Goal: Task Accomplishment & Management: Use online tool/utility

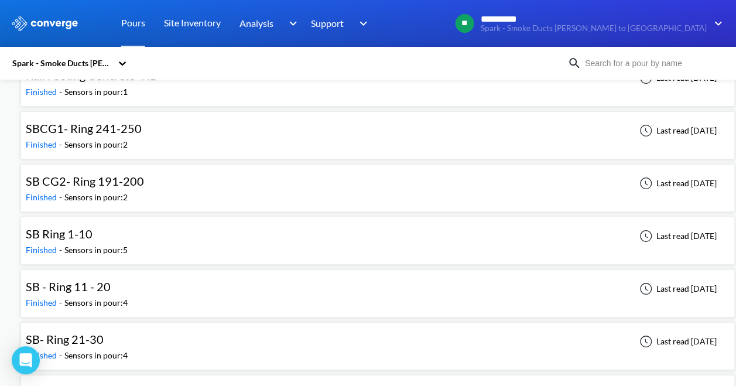
scroll to position [2091, 0]
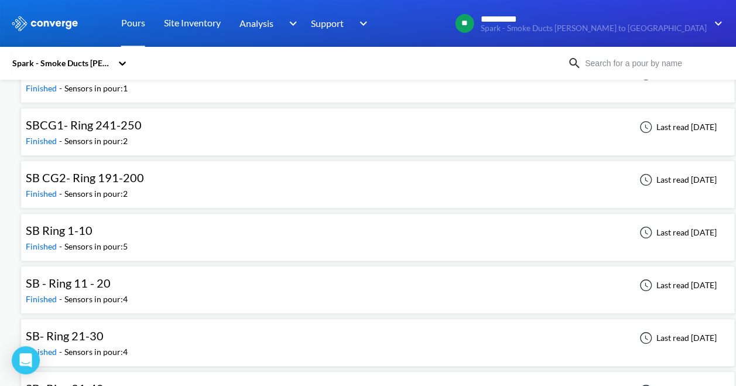
click at [91, 223] on div "SB Ring 1-10" at bounding box center [77, 230] width 102 height 18
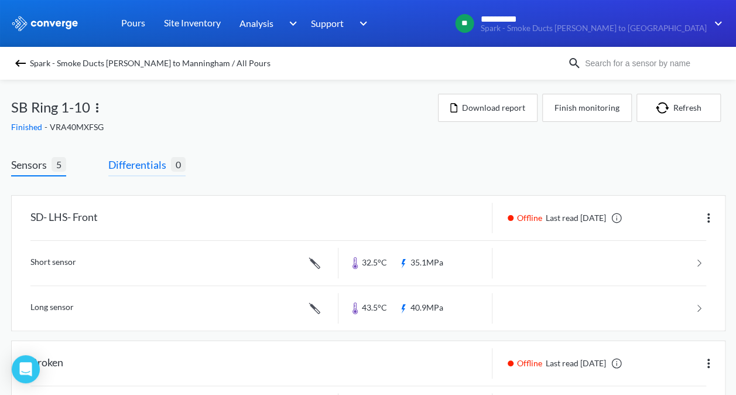
click at [148, 165] on span "Differentials" at bounding box center [139, 164] width 63 height 16
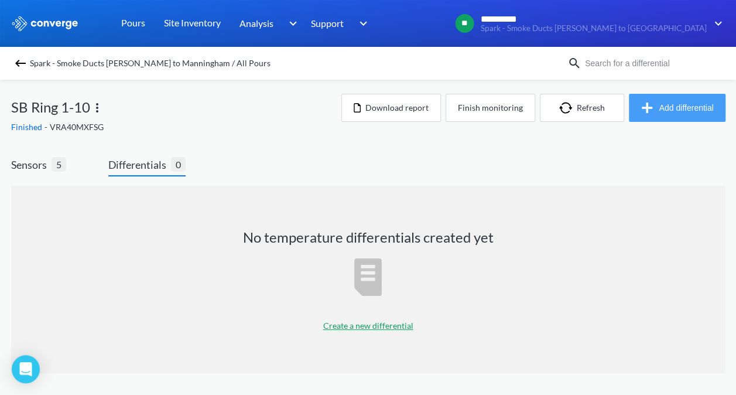
click at [653, 103] on img "button" at bounding box center [649, 108] width 19 height 14
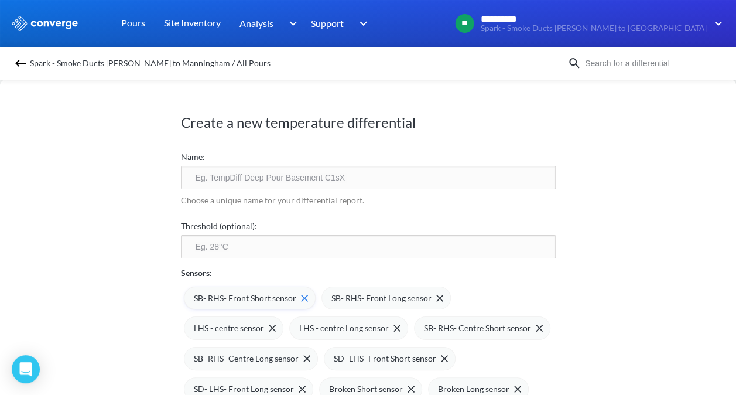
click at [303, 295] on img at bounding box center [304, 298] width 7 height 7
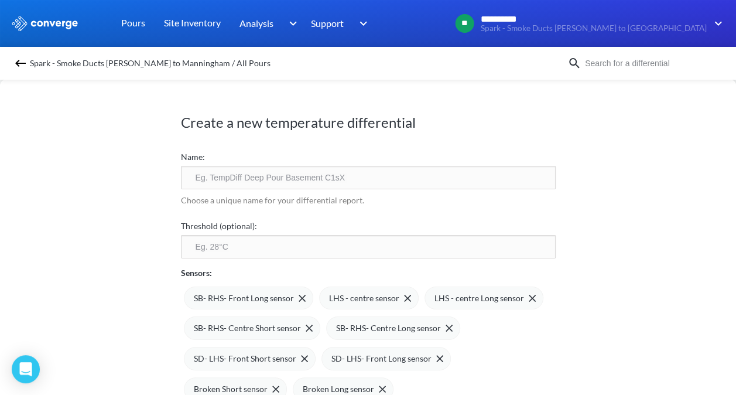
click at [0, 0] on img at bounding box center [0, 0] width 0 height 0
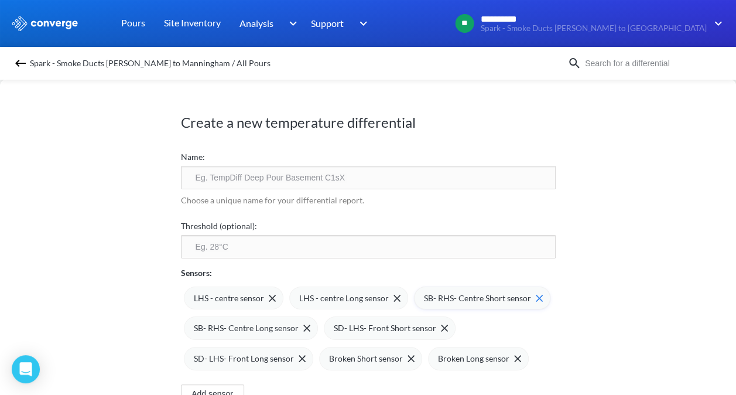
click at [538, 300] on img at bounding box center [539, 298] width 7 height 7
click at [538, 300] on div "SB- RHS- Centre Long sensor" at bounding box center [481, 297] width 134 height 23
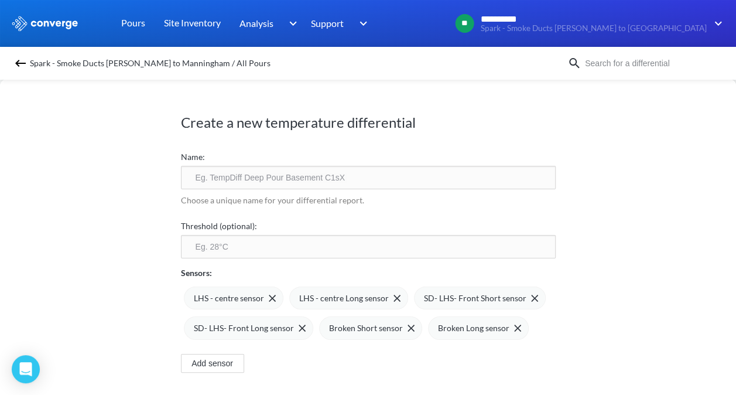
click at [538, 300] on div "SD- LHS- Front Short sensor" at bounding box center [480, 297] width 132 height 23
click at [538, 300] on div "SD- LHS- Front Long sensor" at bounding box center [478, 297] width 129 height 23
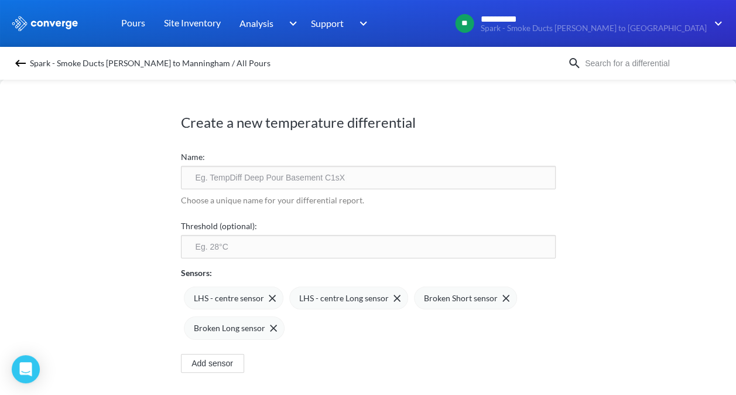
click at [538, 300] on div "LHS - centre sensor LHS - centre Long sensor Broken Short sensor Broken Long se…" at bounding box center [368, 309] width 375 height 61
click at [500, 292] on div "Broken Short sensor" at bounding box center [467, 298] width 86 height 13
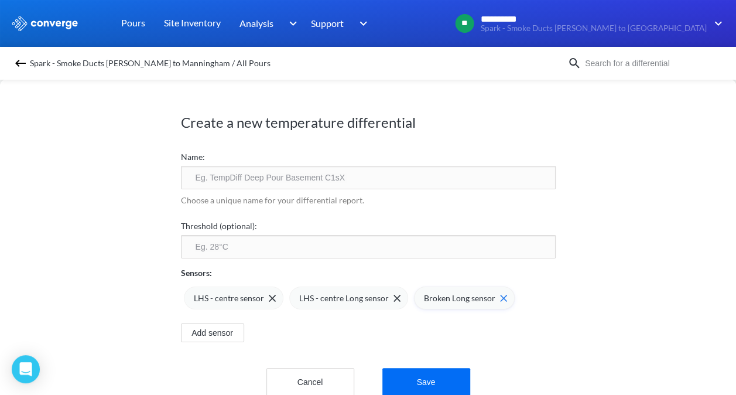
click at [500, 295] on img at bounding box center [503, 298] width 7 height 7
click at [409, 176] on input "text" at bounding box center [368, 177] width 375 height 23
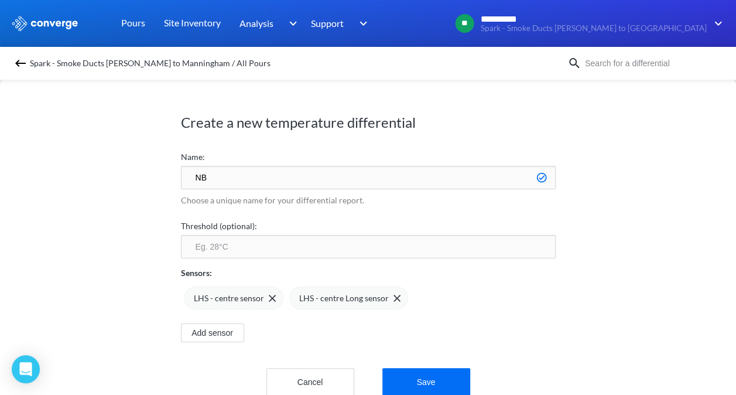
type input "N"
type input "SB R1-10 TPD"
click at [422, 377] on button "Save" at bounding box center [426, 382] width 88 height 28
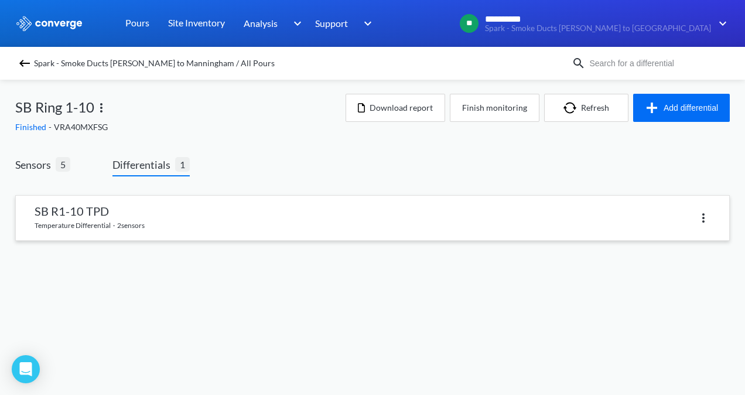
click at [83, 219] on link at bounding box center [372, 218] width 713 height 45
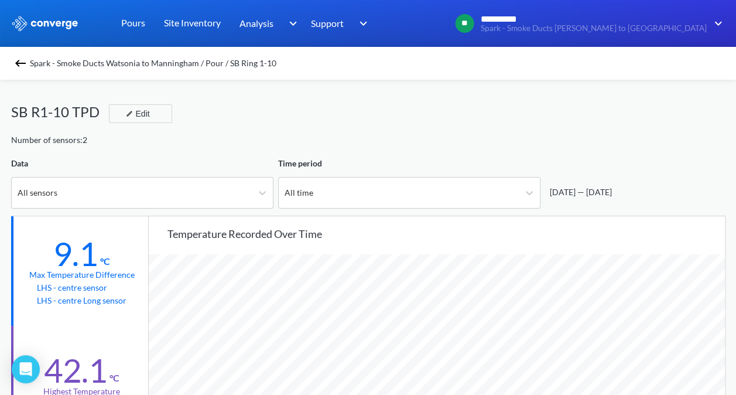
click at [384, 121] on div "SB R1-10 TPD Edit" at bounding box center [368, 117] width 715 height 33
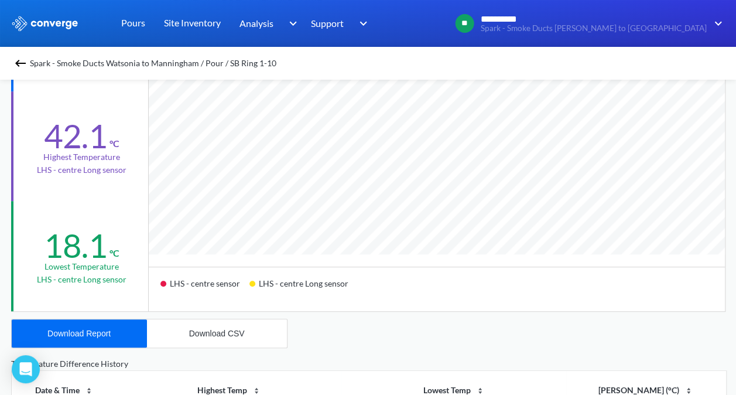
scroll to position [234, 0]
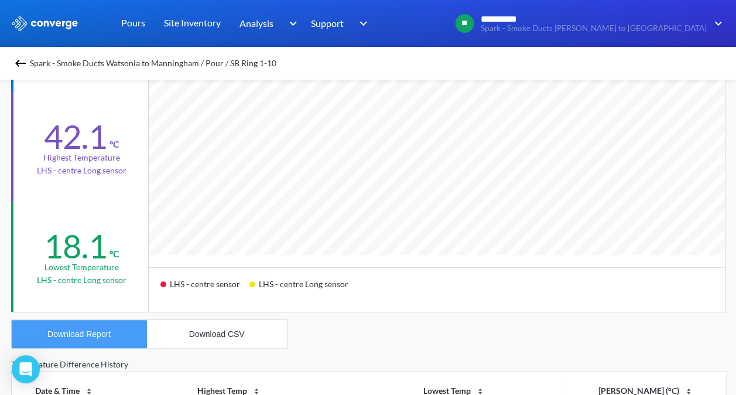
click at [97, 331] on div "Download Report" at bounding box center [78, 333] width 63 height 9
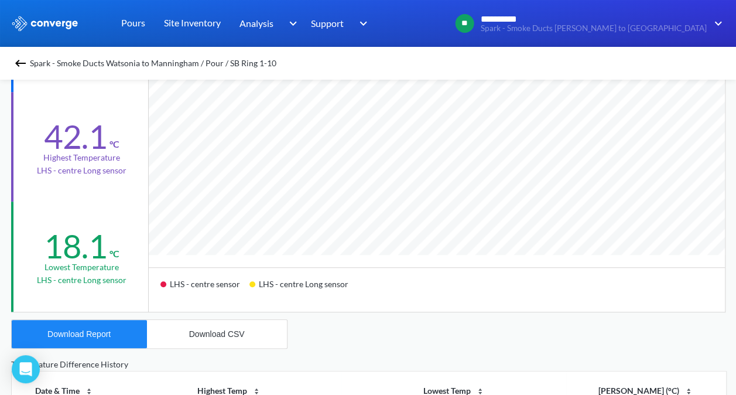
click at [28, 61] on img at bounding box center [20, 63] width 14 height 14
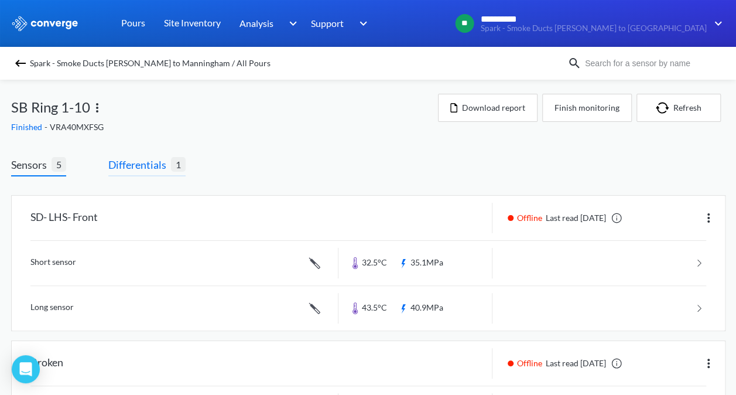
click at [157, 163] on span "Differentials" at bounding box center [139, 164] width 63 height 16
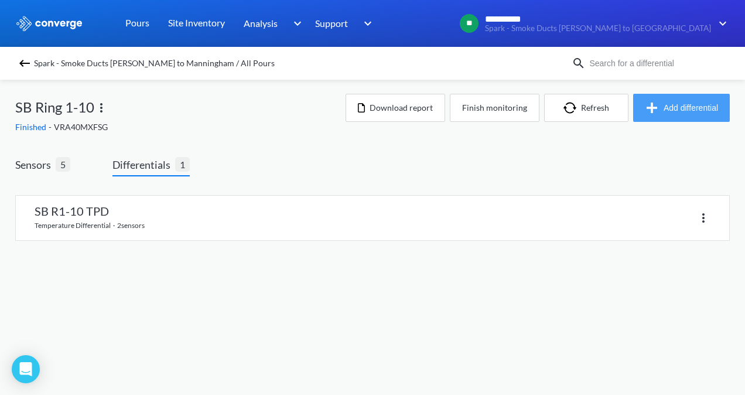
click at [704, 105] on button "Add differential" at bounding box center [681, 108] width 97 height 28
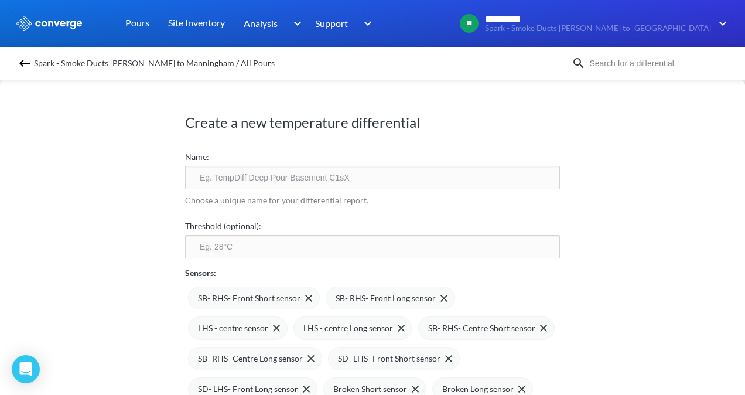
click at [481, 329] on div "SB- RHS- Front Short sensor SB- RHS- Front Long sensor LHS - centre sensor LHS …" at bounding box center [372, 340] width 375 height 122
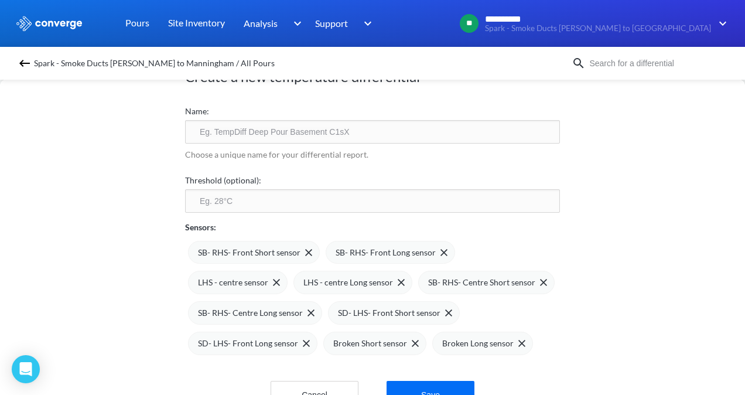
scroll to position [47, 0]
click at [405, 337] on div "Broken Short sensor" at bounding box center [376, 342] width 86 height 13
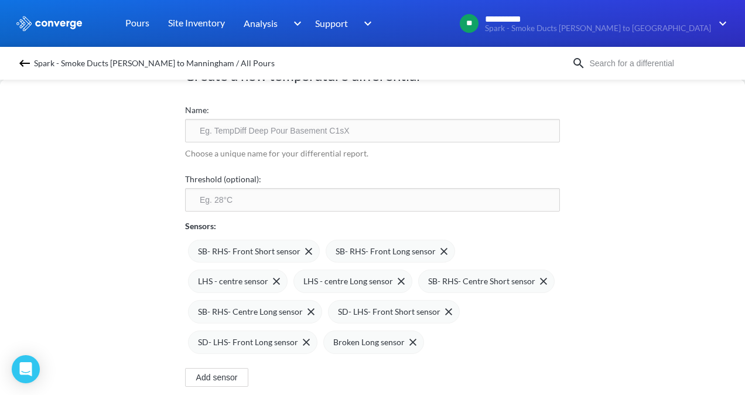
click at [405, 337] on div "Broken Long sensor" at bounding box center [374, 342] width 83 height 13
click at [303, 311] on span at bounding box center [309, 311] width 12 height 7
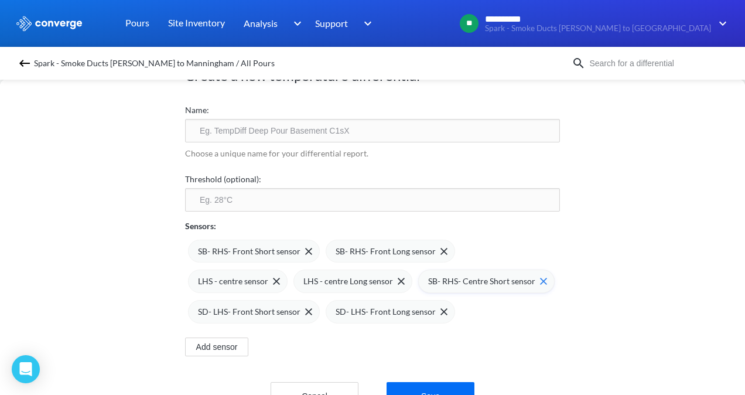
click at [540, 278] on img at bounding box center [543, 281] width 7 height 7
click at [299, 245] on div "SB- RHS- Front Short sensor" at bounding box center [255, 251] width 114 height 13
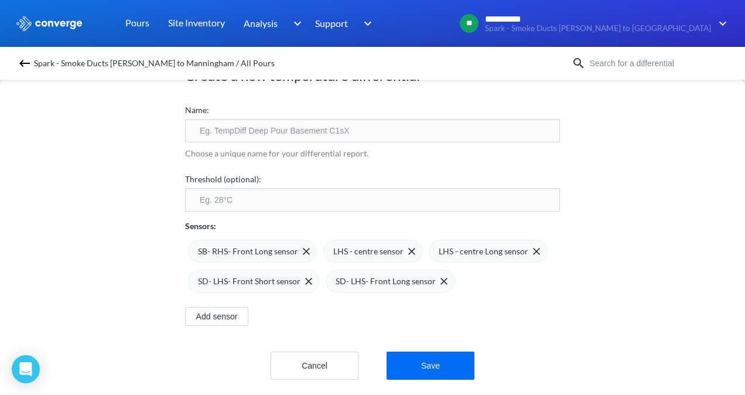
click at [299, 245] on div "SB- RHS- Front Long sensor" at bounding box center [254, 251] width 112 height 13
click at [273, 251] on img at bounding box center [276, 251] width 7 height 7
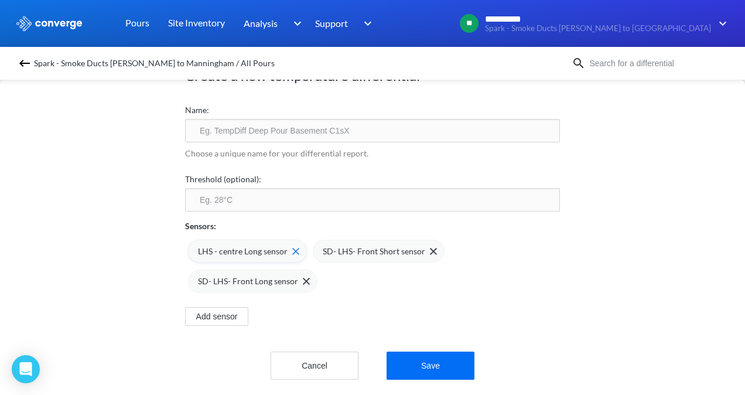
click at [292, 248] on img at bounding box center [295, 251] width 7 height 7
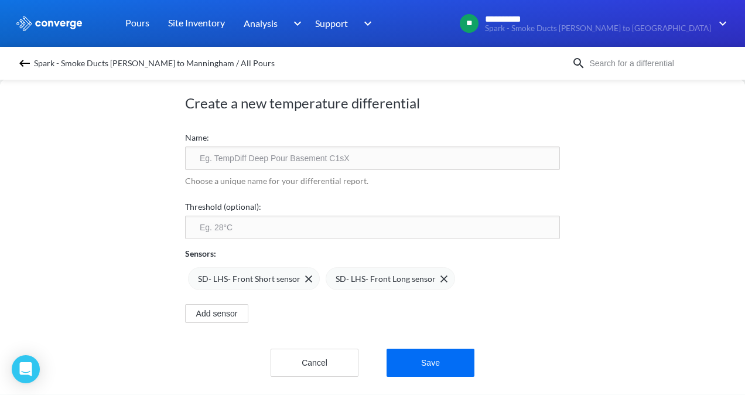
click at [281, 150] on input "text" at bounding box center [372, 157] width 375 height 23
type input "SB R1-10 TPD 2"
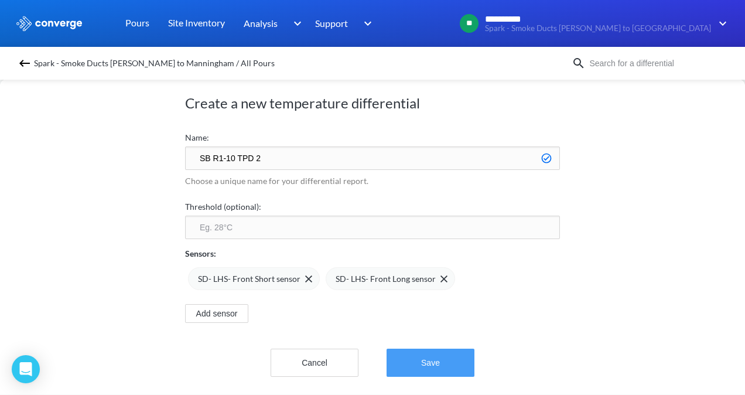
click at [422, 348] on button "Save" at bounding box center [431, 362] width 88 height 28
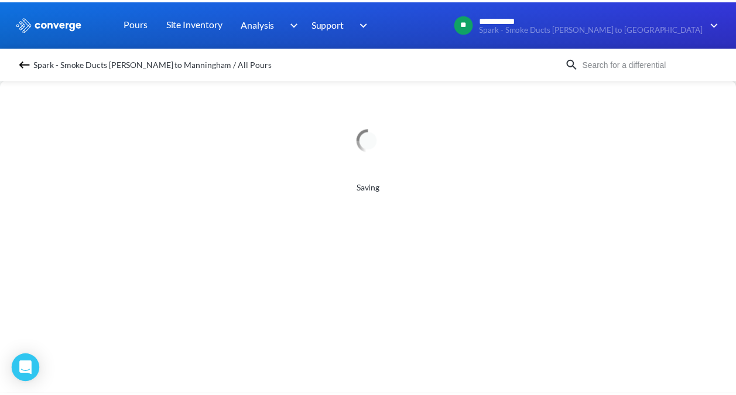
scroll to position [0, 0]
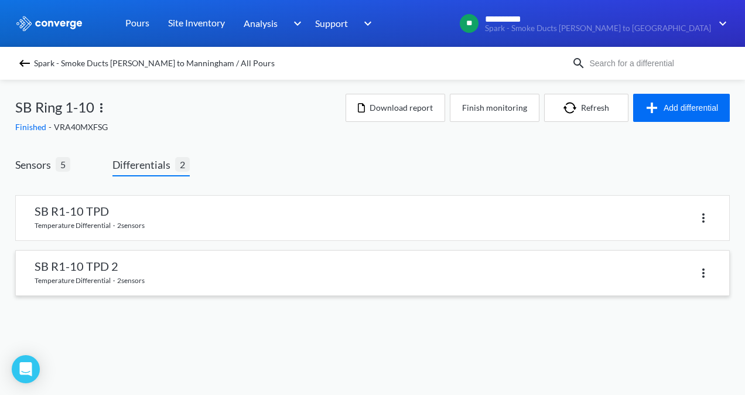
click at [119, 267] on link at bounding box center [372, 273] width 713 height 45
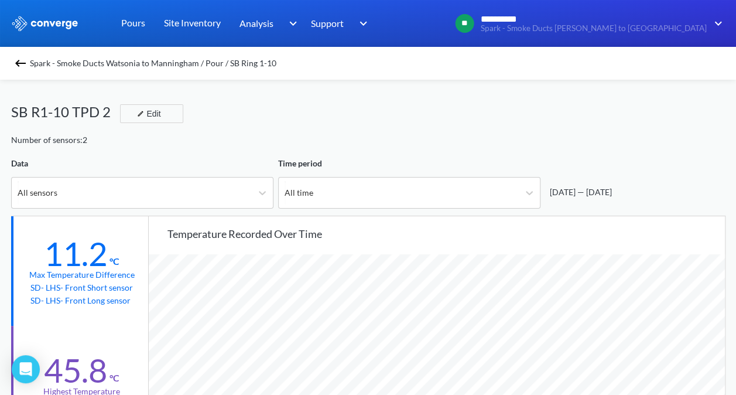
scroll to position [980, 736]
click at [196, 218] on div "Temperature recorded over time SD- LHS- Front Short sensor SD- LHS- Front Long …" at bounding box center [437, 380] width 577 height 329
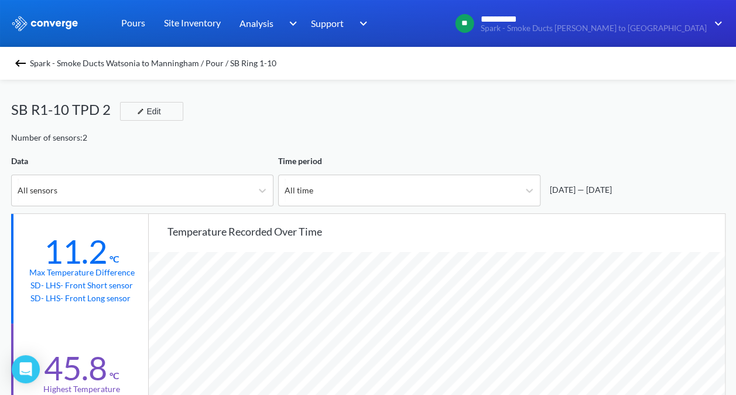
scroll to position [0, 0]
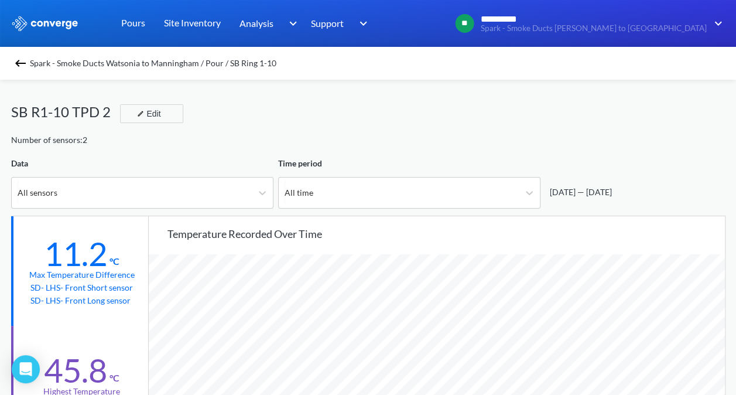
click at [396, 132] on div "SB R1-10 TPD 2 Edit" at bounding box center [368, 117] width 715 height 33
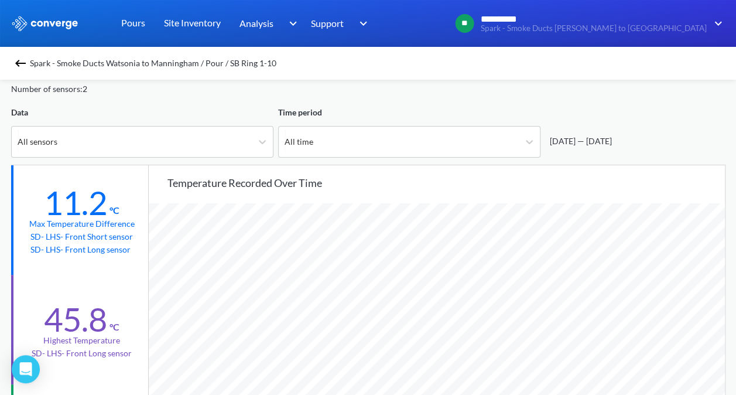
scroll to position [23, 0]
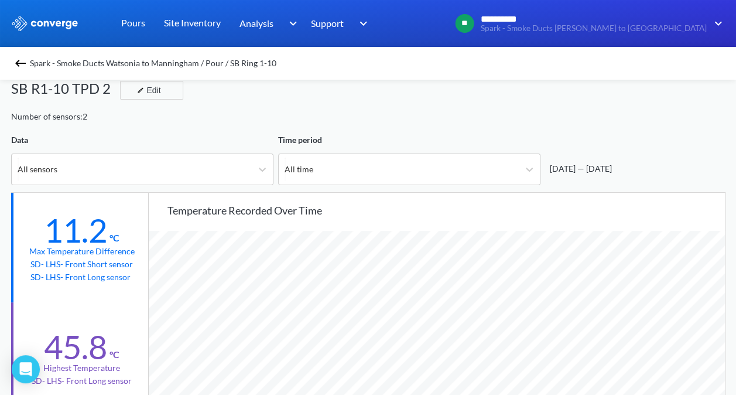
click at [23, 69] on img at bounding box center [20, 63] width 14 height 14
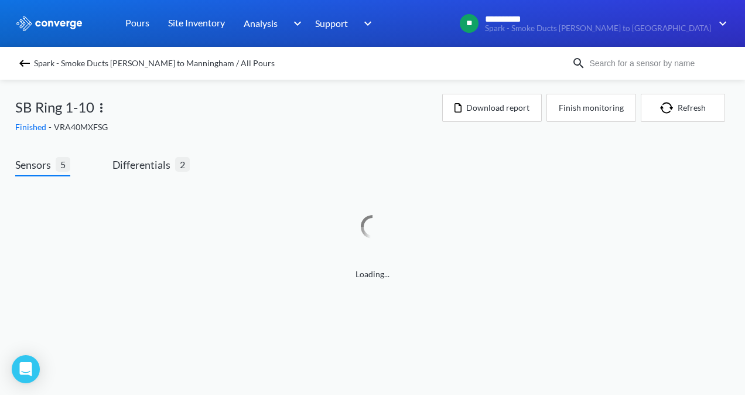
click at [28, 62] on img at bounding box center [25, 63] width 14 height 14
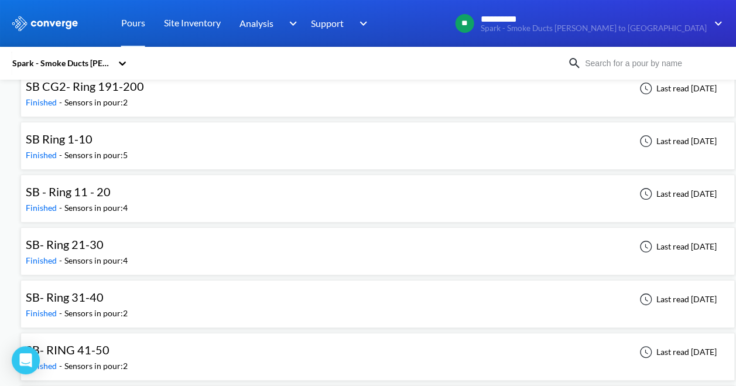
scroll to position [2179, 0]
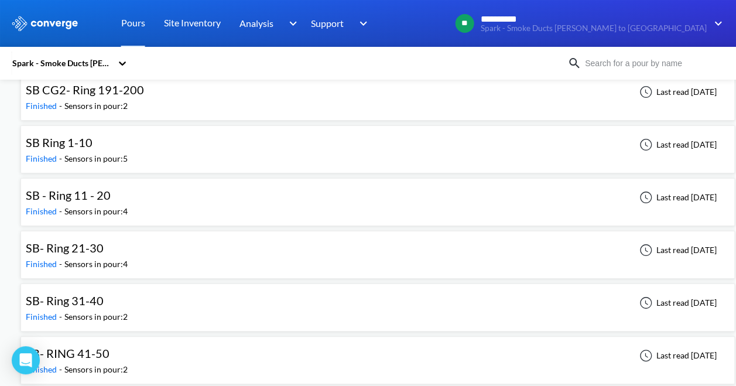
click at [258, 142] on div "SB Ring 1-10 Finished - Sensors in pour: 5 Last read 3 months ago" at bounding box center [378, 149] width 704 height 37
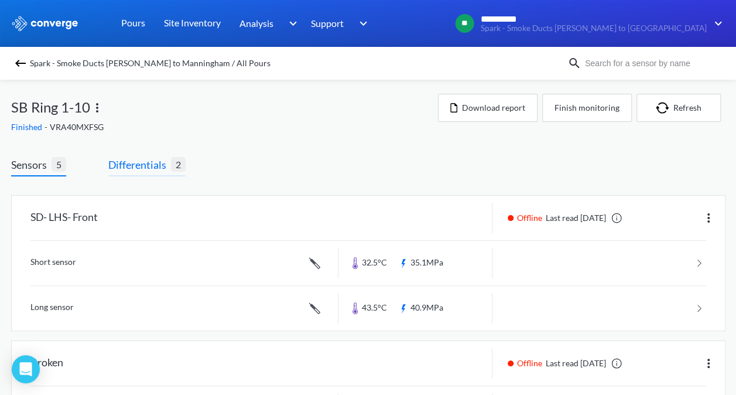
click at [136, 162] on span "Differentials" at bounding box center [139, 164] width 63 height 16
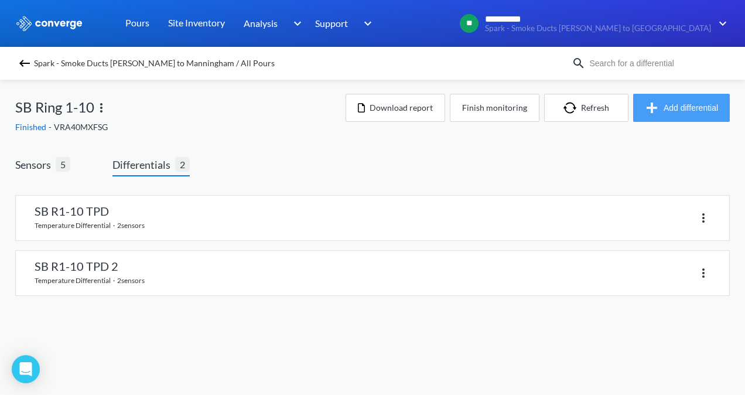
click at [663, 110] on button "Add differential" at bounding box center [681, 108] width 97 height 28
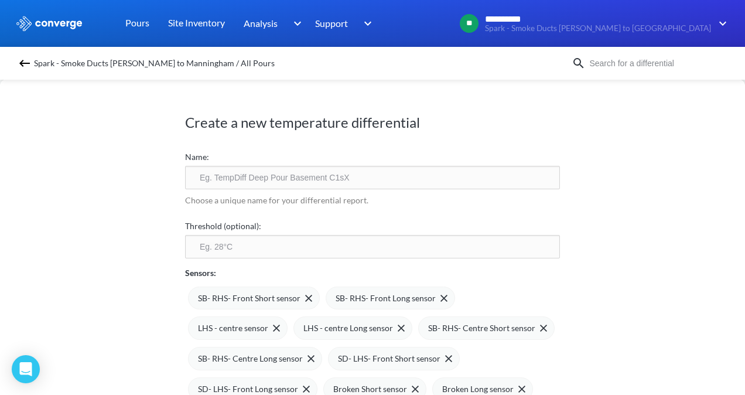
click at [381, 172] on input "text" at bounding box center [372, 177] width 375 height 23
type input "SB R-10 TPD 3"
click at [305, 295] on img at bounding box center [308, 298] width 7 height 7
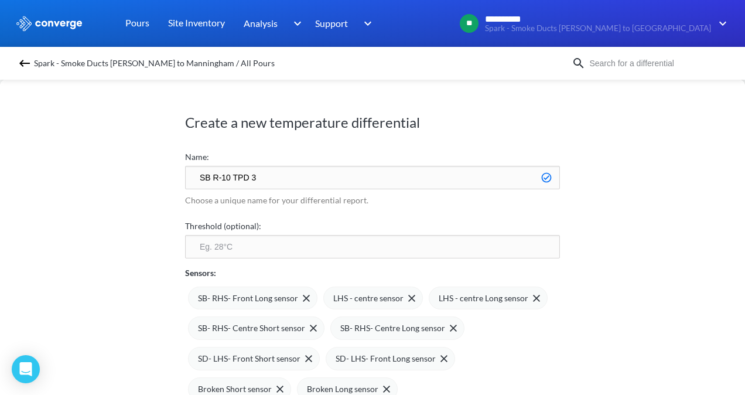
click at [0, 0] on img at bounding box center [0, 0] width 0 height 0
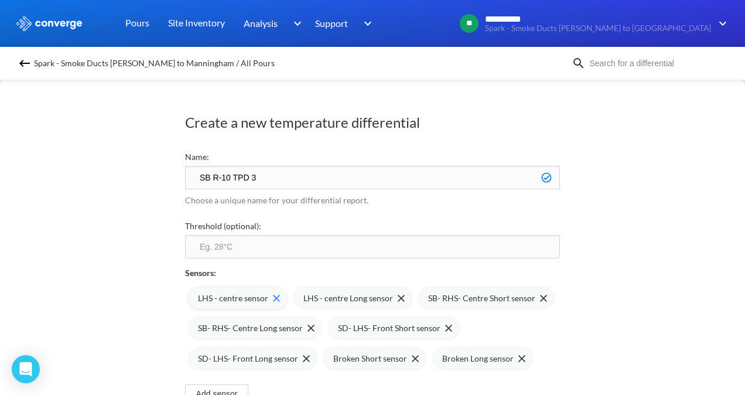
click at [273, 295] on img at bounding box center [276, 298] width 7 height 7
click at [292, 296] on img at bounding box center [295, 298] width 7 height 7
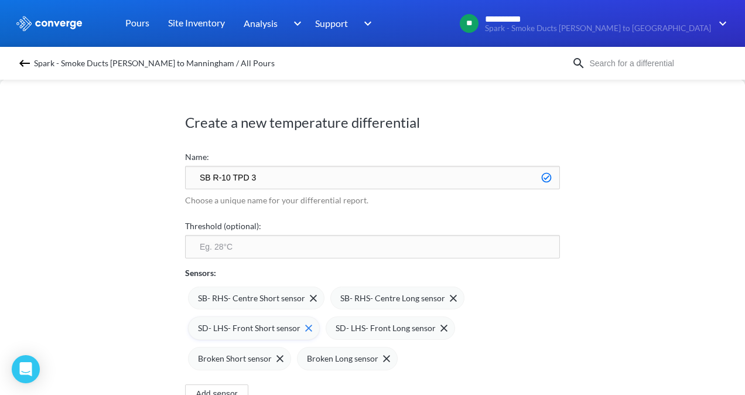
click at [302, 322] on div "SD- LHS- Front Short sensor" at bounding box center [255, 328] width 114 height 13
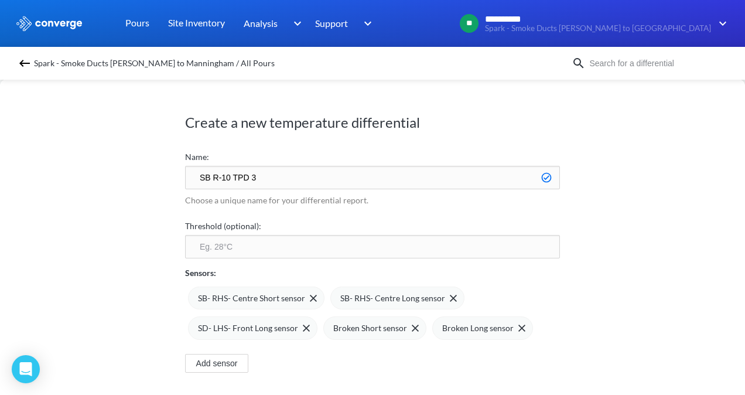
click at [302, 322] on div "SD- LHS- Front Long sensor" at bounding box center [254, 328] width 112 height 13
click at [276, 326] on img at bounding box center [279, 327] width 7 height 7
click at [274, 326] on img at bounding box center [277, 327] width 7 height 7
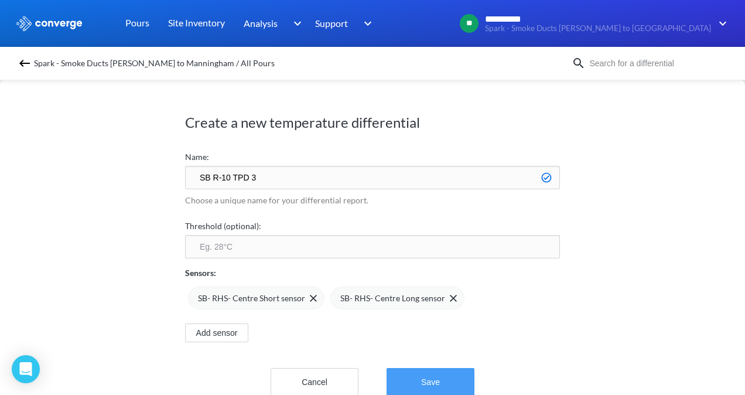
click at [433, 372] on button "Save" at bounding box center [431, 382] width 88 height 28
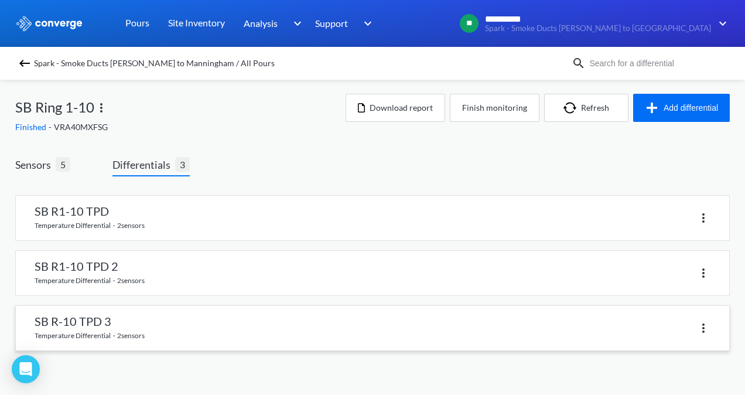
click at [281, 322] on link at bounding box center [372, 328] width 713 height 45
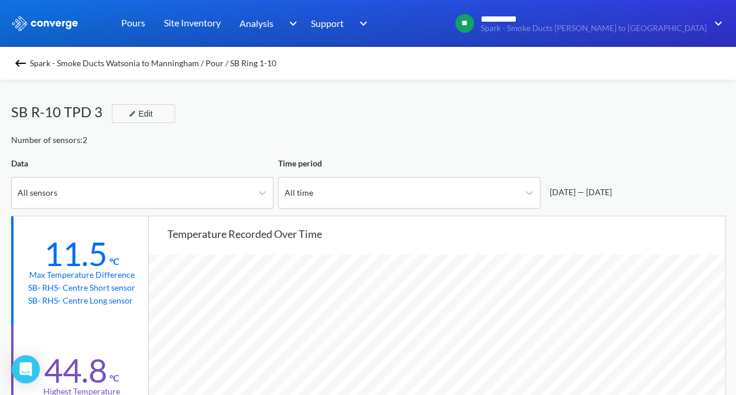
scroll to position [980, 736]
click at [397, 220] on div "Temperature recorded over time SB- RHS- Centre Short sensor SB- RHS- Centre Lon…" at bounding box center [437, 380] width 577 height 329
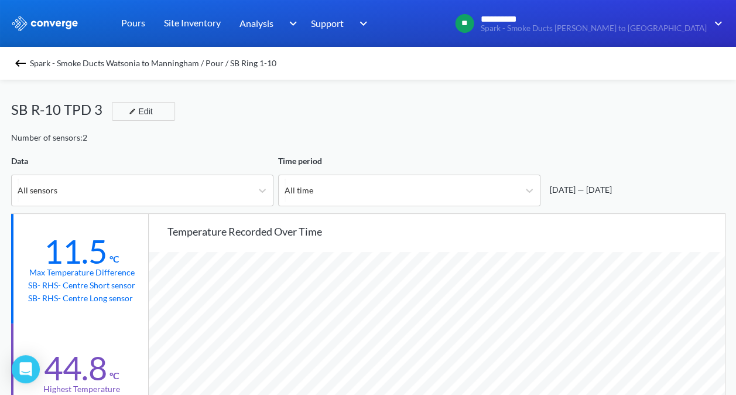
scroll to position [0, 0]
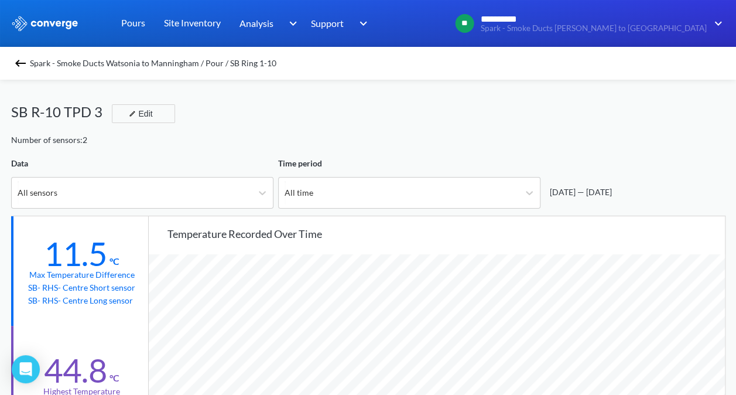
click at [21, 66] on img at bounding box center [20, 63] width 14 height 14
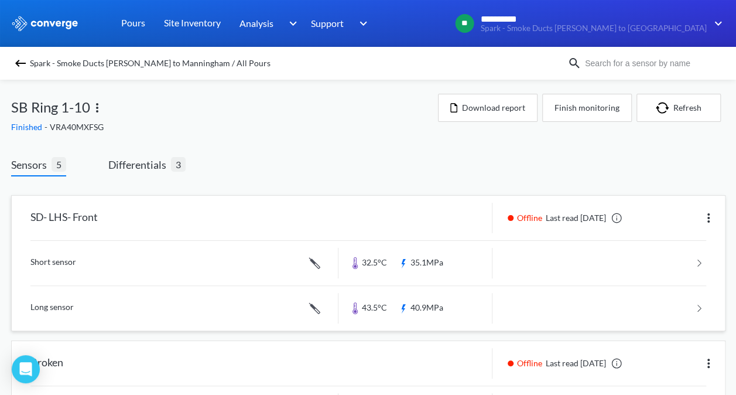
click at [507, 257] on link at bounding box center [368, 263] width 676 height 45
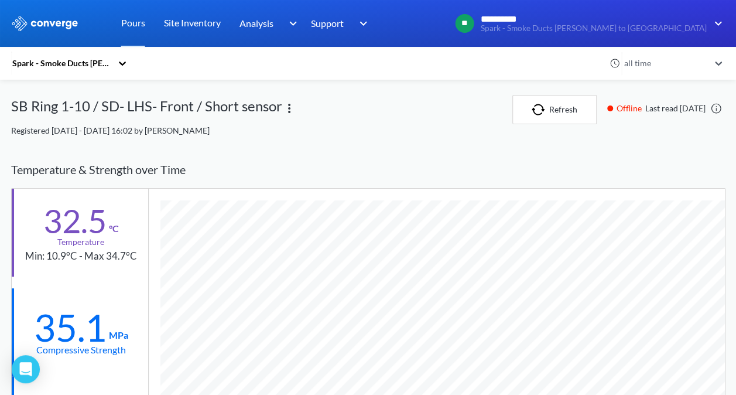
scroll to position [771, 715]
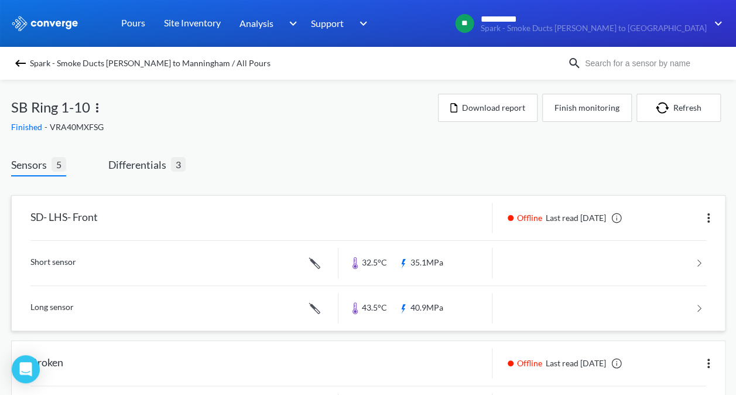
click at [346, 198] on div "SD- LHS- Front Offline Last read 3 months ago" at bounding box center [368, 218] width 713 height 45
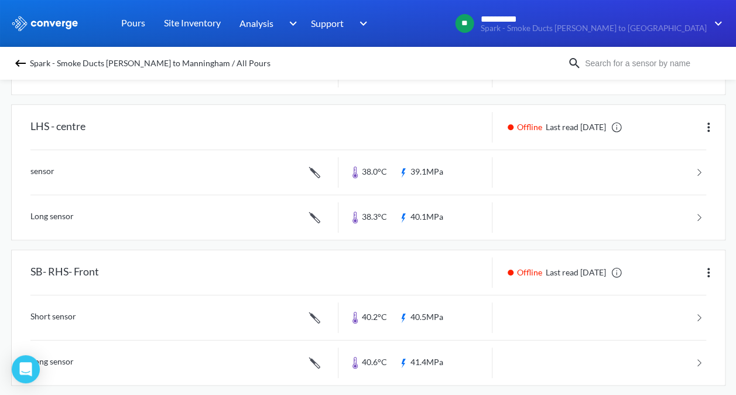
scroll to position [372, 0]
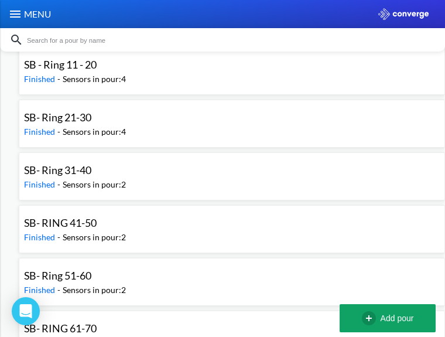
scroll to position [2237, 0]
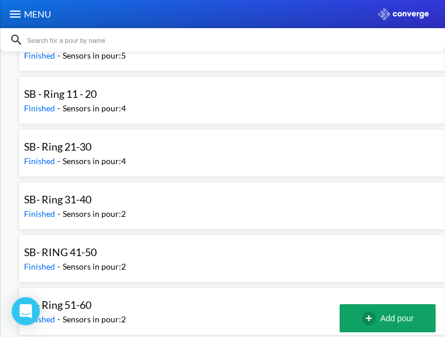
click at [121, 119] on div "SB - Ring 11 - 20 Finished - Sensors in pour: 4 Last read [DATE]" at bounding box center [232, 99] width 416 height 37
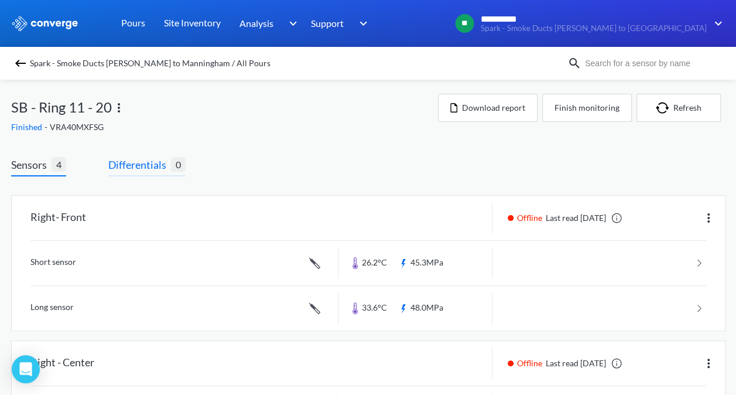
click at [149, 133] on span "Differentials" at bounding box center [139, 164] width 63 height 16
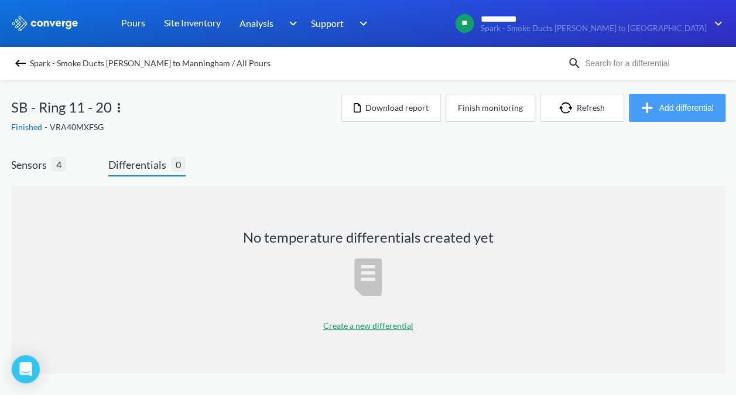
click at [320, 108] on button "Add differential" at bounding box center [677, 108] width 97 height 28
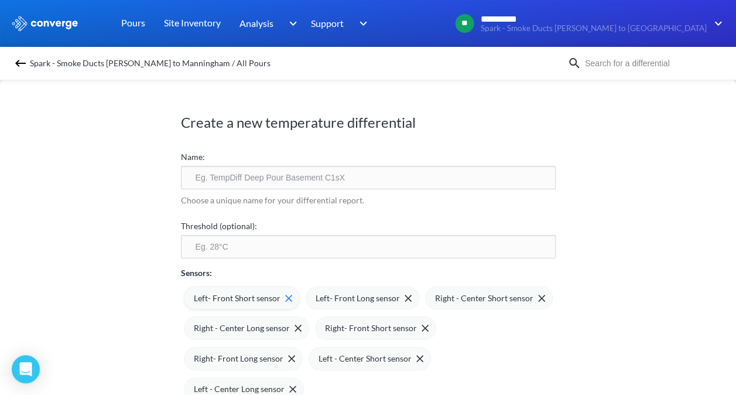
click at [290, 133] on div "Left- Front Short sensor" at bounding box center [243, 298] width 98 height 13
click at [290, 133] on div "Left- Front Long sensor" at bounding box center [241, 297] width 114 height 23
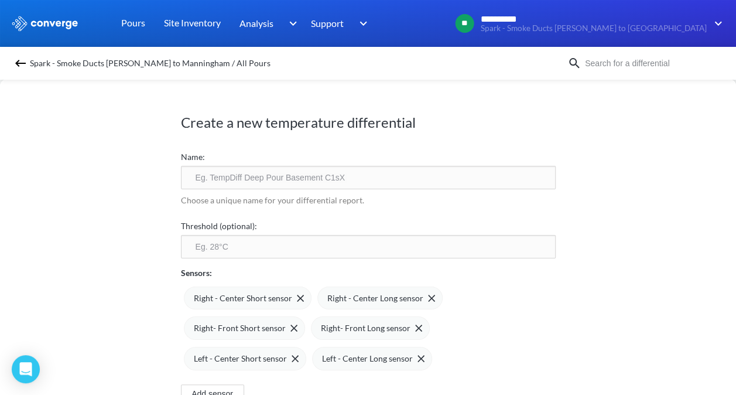
click at [290, 133] on span "Right - Center Short sensor" at bounding box center [243, 298] width 98 height 13
click at [295, 133] on img at bounding box center [298, 298] width 7 height 7
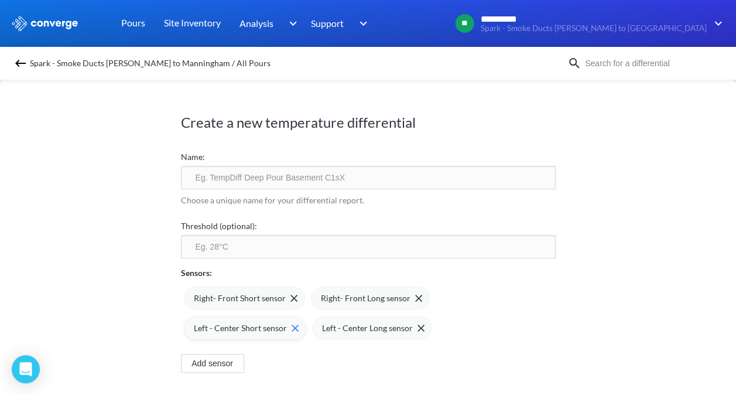
click at [306, 133] on div "Left - Center Short sensor" at bounding box center [245, 327] width 122 height 23
click at [304, 133] on div "Left - Center Long sensor" at bounding box center [244, 327] width 120 height 23
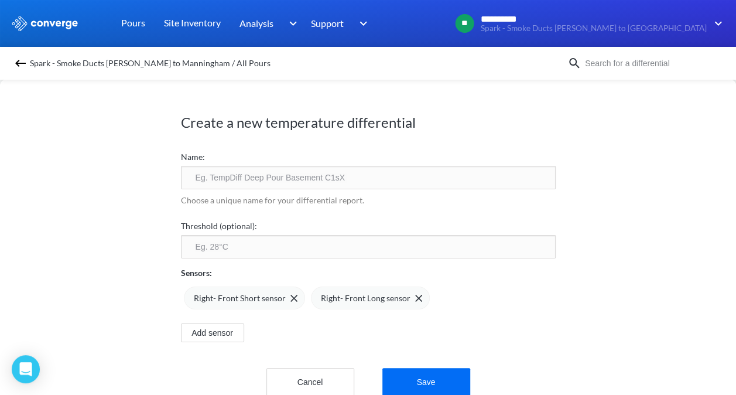
click at [320, 133] on input "text" at bounding box center [368, 177] width 375 height 23
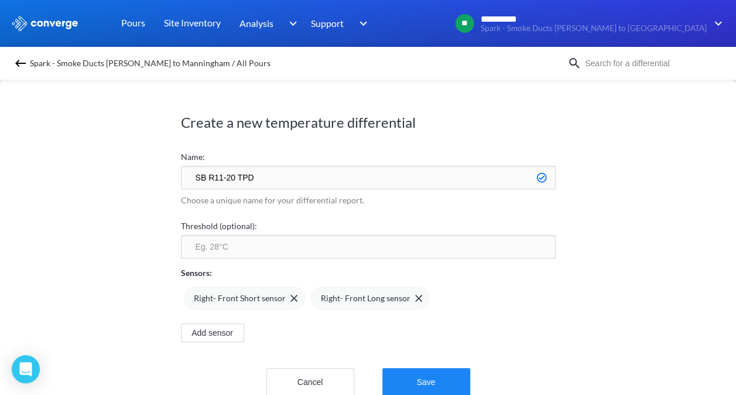
type input "SB R11-20 TPD"
click at [320, 133] on button "Save" at bounding box center [426, 382] width 88 height 28
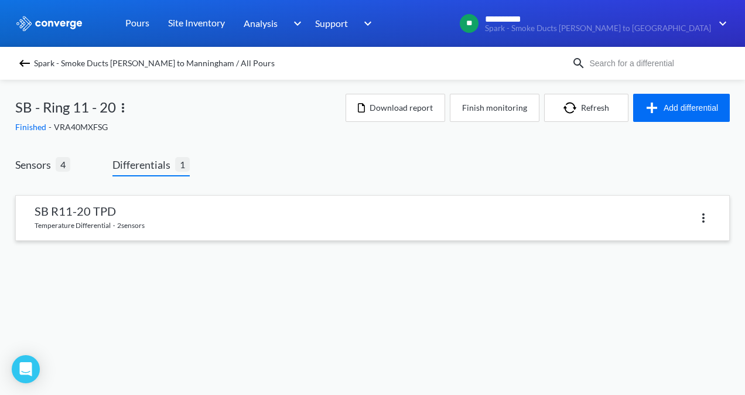
click at [260, 133] on link at bounding box center [372, 218] width 713 height 45
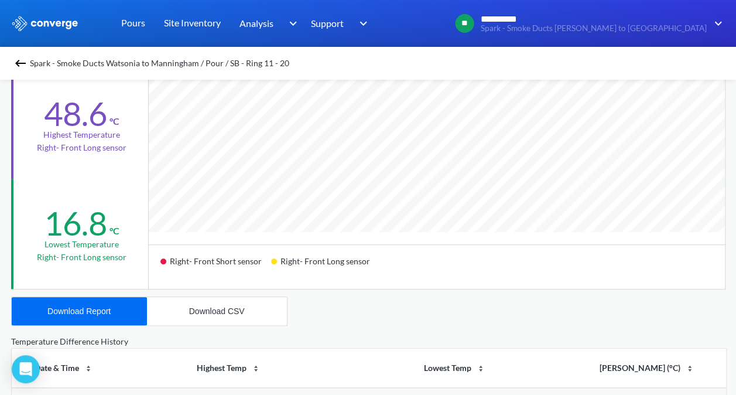
scroll to position [305, 0]
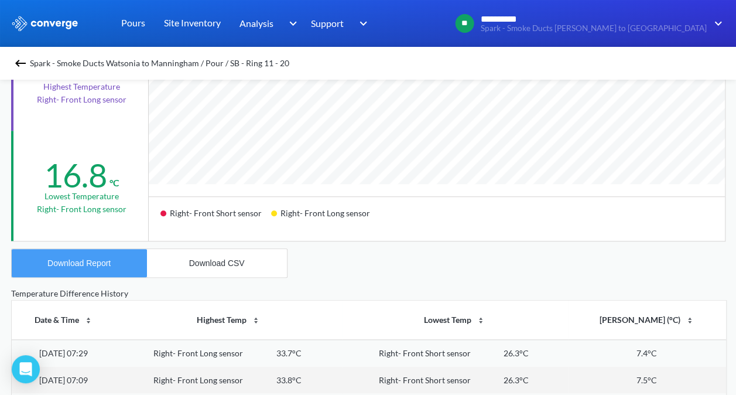
click at [98, 133] on div "Download Report" at bounding box center [78, 262] width 63 height 9
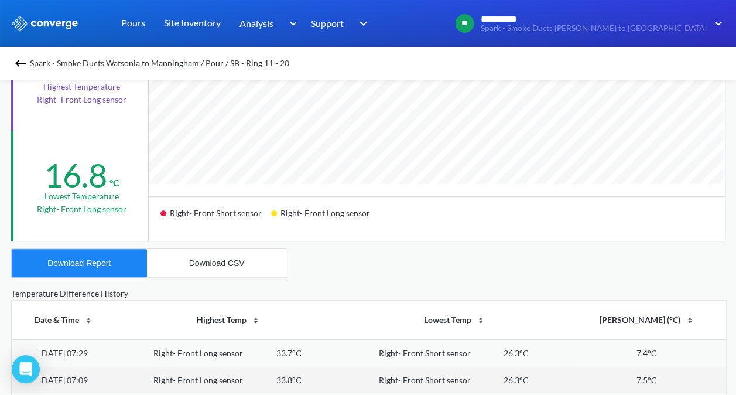
click at [23, 62] on img at bounding box center [20, 63] width 14 height 14
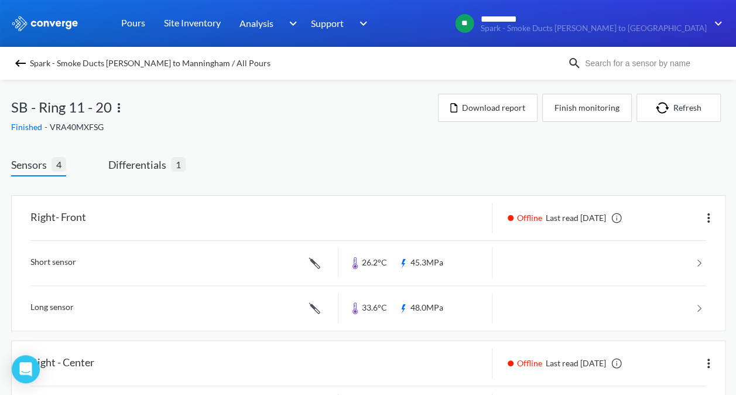
click at [21, 64] on img at bounding box center [20, 63] width 14 height 14
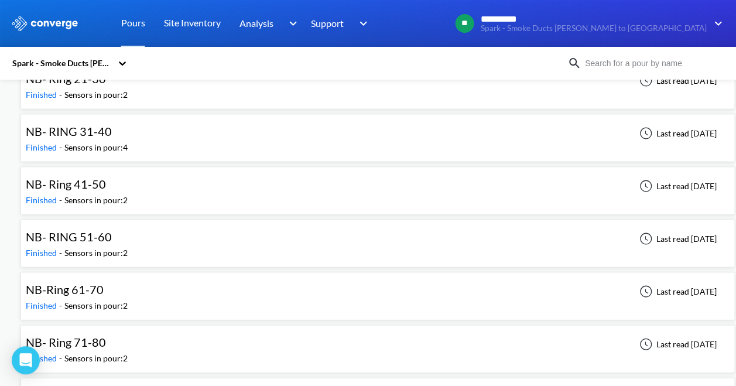
scroll to position [1091, 0]
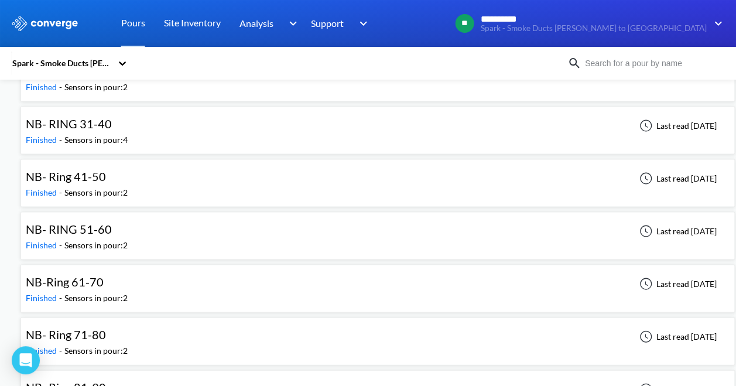
click at [114, 83] on div "Sensors in pour: 2" at bounding box center [95, 86] width 63 height 13
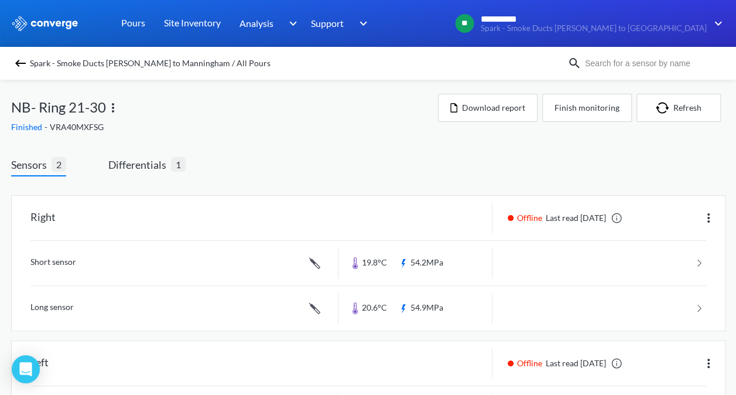
click at [28, 62] on img at bounding box center [20, 63] width 14 height 14
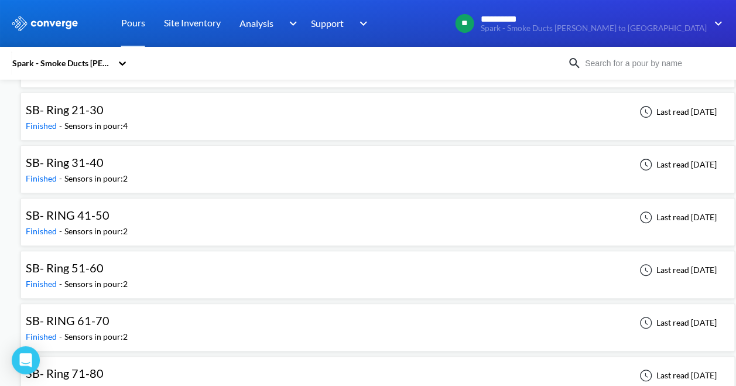
scroll to position [2313, 0]
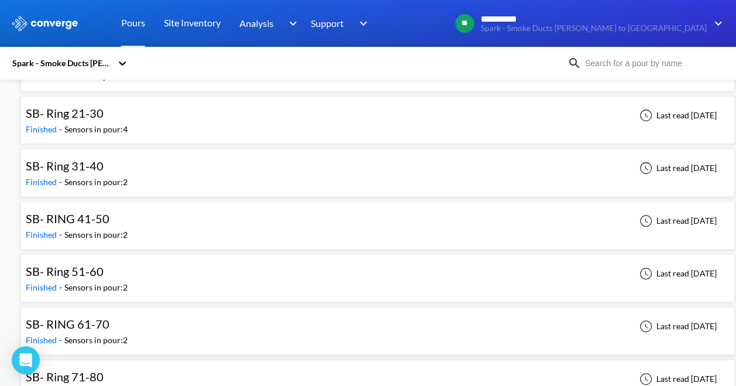
click at [116, 104] on div "SB- Ring 21-30" at bounding box center [77, 113] width 102 height 18
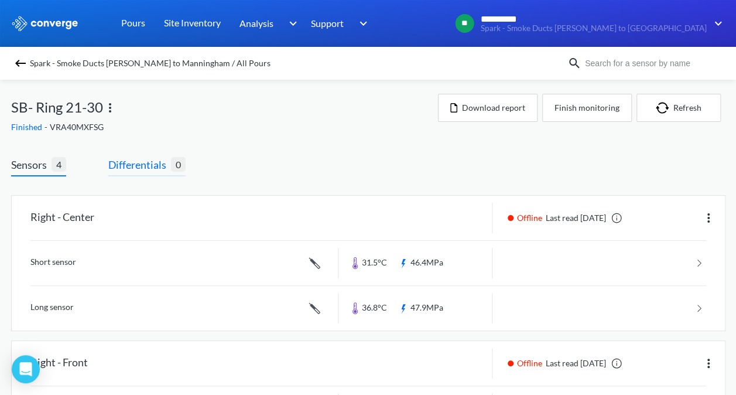
click at [144, 133] on span "Differentials" at bounding box center [139, 164] width 63 height 16
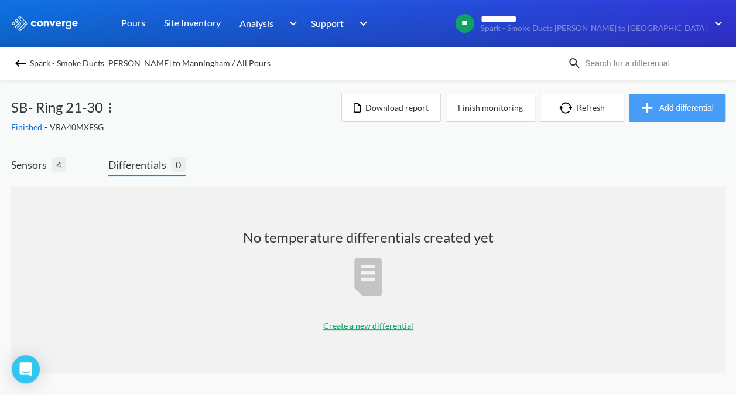
click at [320, 114] on button "Add differential" at bounding box center [677, 108] width 97 height 28
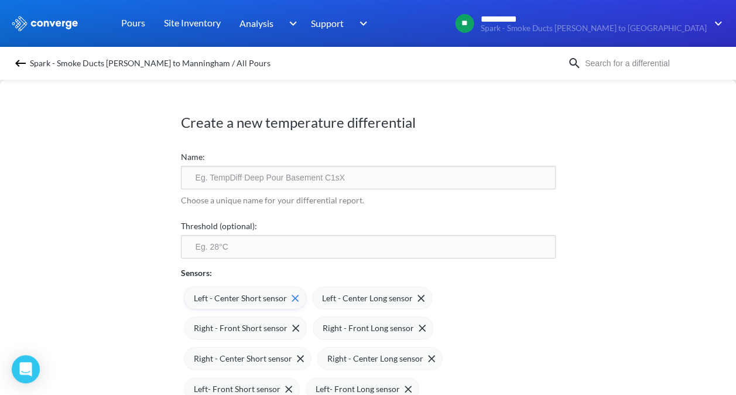
click at [292, 133] on div "Left - Center Short sensor" at bounding box center [246, 298] width 105 height 13
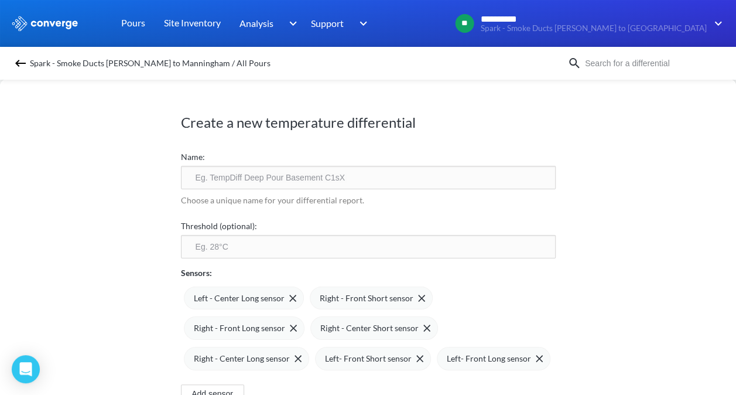
click at [292, 133] on div "Left - Center Long sensor" at bounding box center [245, 298] width 102 height 13
click at [297, 133] on img at bounding box center [300, 327] width 7 height 7
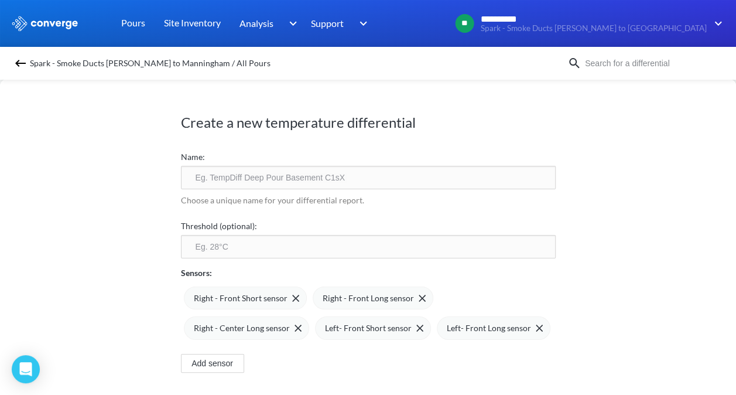
click at [0, 0] on img at bounding box center [0, 0] width 0 height 0
click at [306, 133] on div "Left- Front Long sensor" at bounding box center [363, 327] width 114 height 23
click at [292, 133] on img at bounding box center [288, 327] width 7 height 7
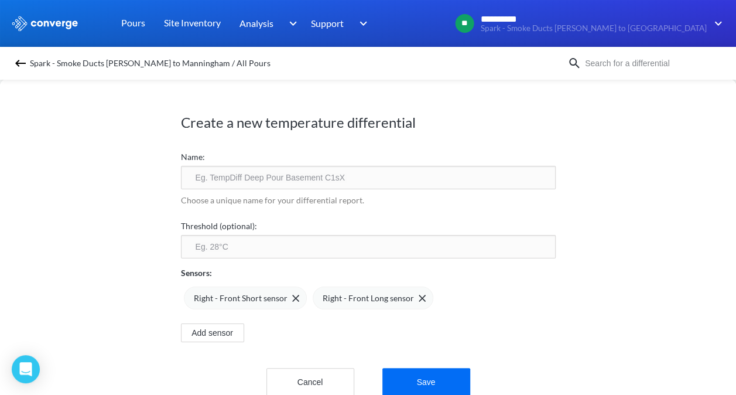
click at [320, 133] on input "text" at bounding box center [368, 177] width 375 height 23
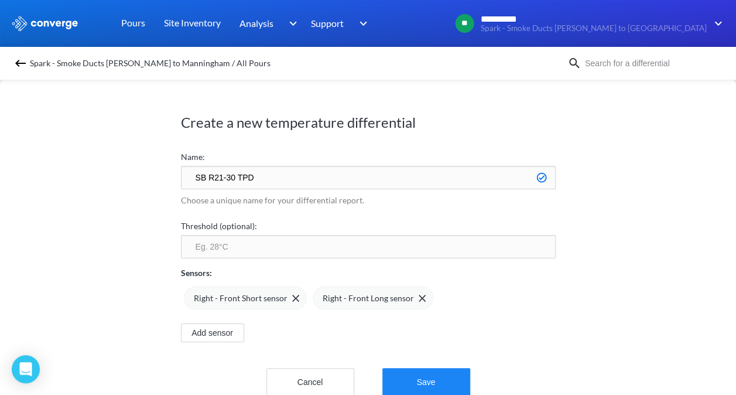
type input "SB R21-30 TPD"
click at [320, 133] on button "Save" at bounding box center [426, 382] width 88 height 28
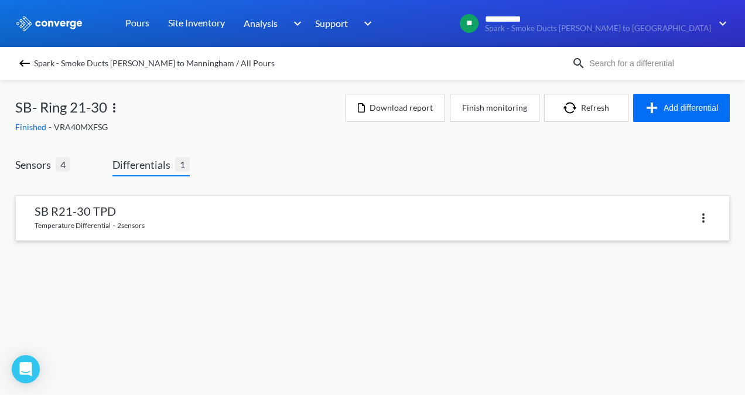
click at [173, 133] on link at bounding box center [372, 218] width 713 height 45
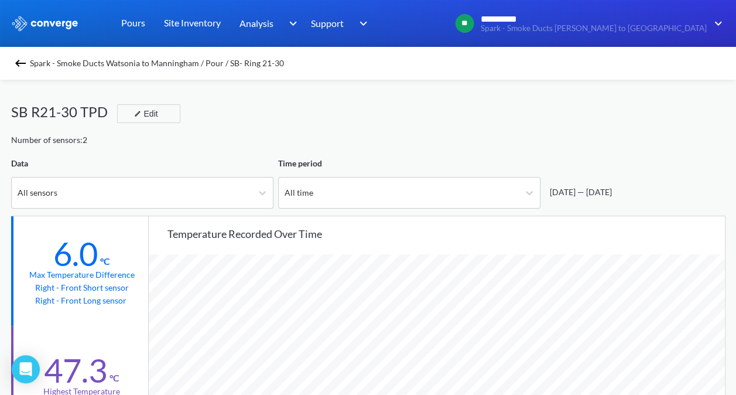
scroll to position [980, 736]
click at [127, 133] on div "47.3 °C Highest temperature Right - Front Long sensor" at bounding box center [80, 381] width 139 height 110
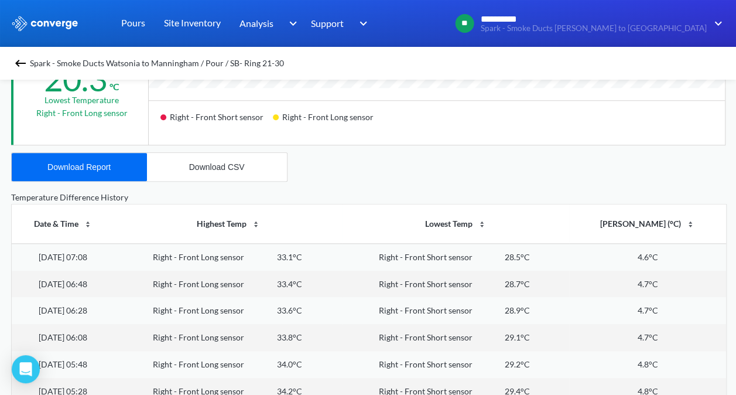
scroll to position [398, 0]
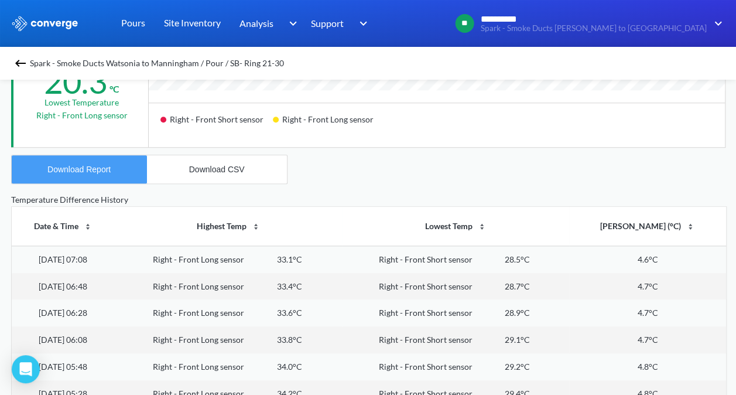
click at [53, 133] on button "Download Report" at bounding box center [79, 169] width 135 height 28
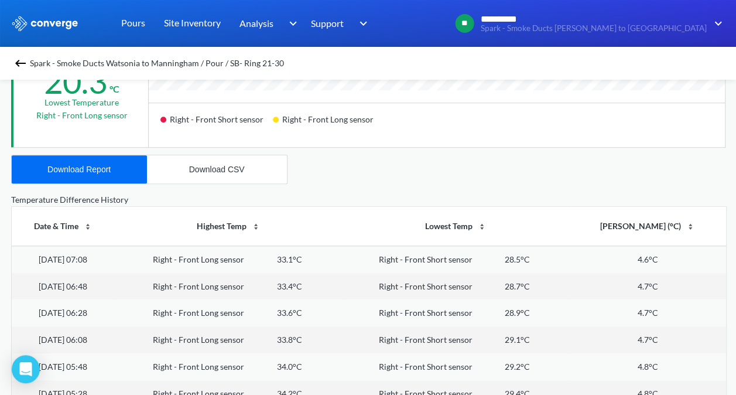
click at [320, 133] on div "Spark - Smoke Ducts Watsonia to Manningham / Pour / SB- Ring 21-30 SB R21-30 TP…" at bounding box center [368, 132] width 715 height 902
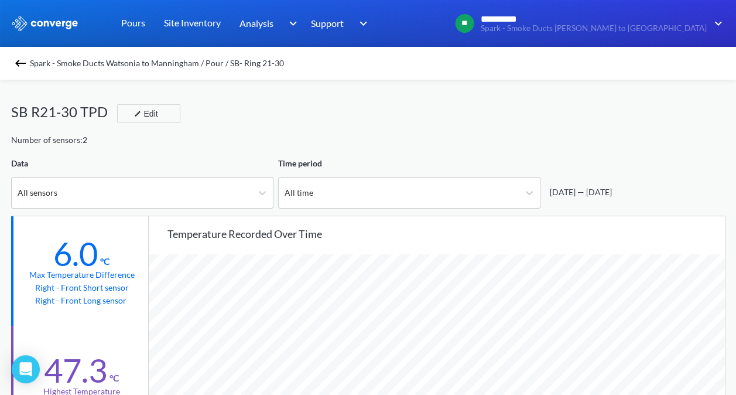
scroll to position [23, 0]
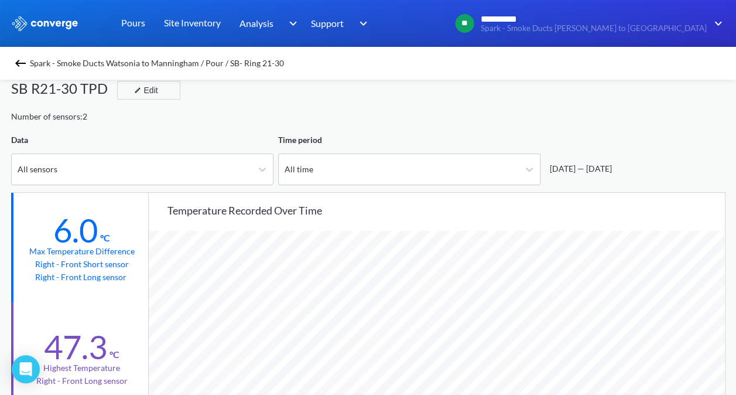
click at [22, 74] on div "Spark - Smoke Ducts Watsonia to Manningham / Pour / SB- Ring 21-30" at bounding box center [368, 63] width 736 height 33
click at [22, 69] on img at bounding box center [20, 63] width 14 height 14
